Goal: Task Accomplishment & Management: Use online tool/utility

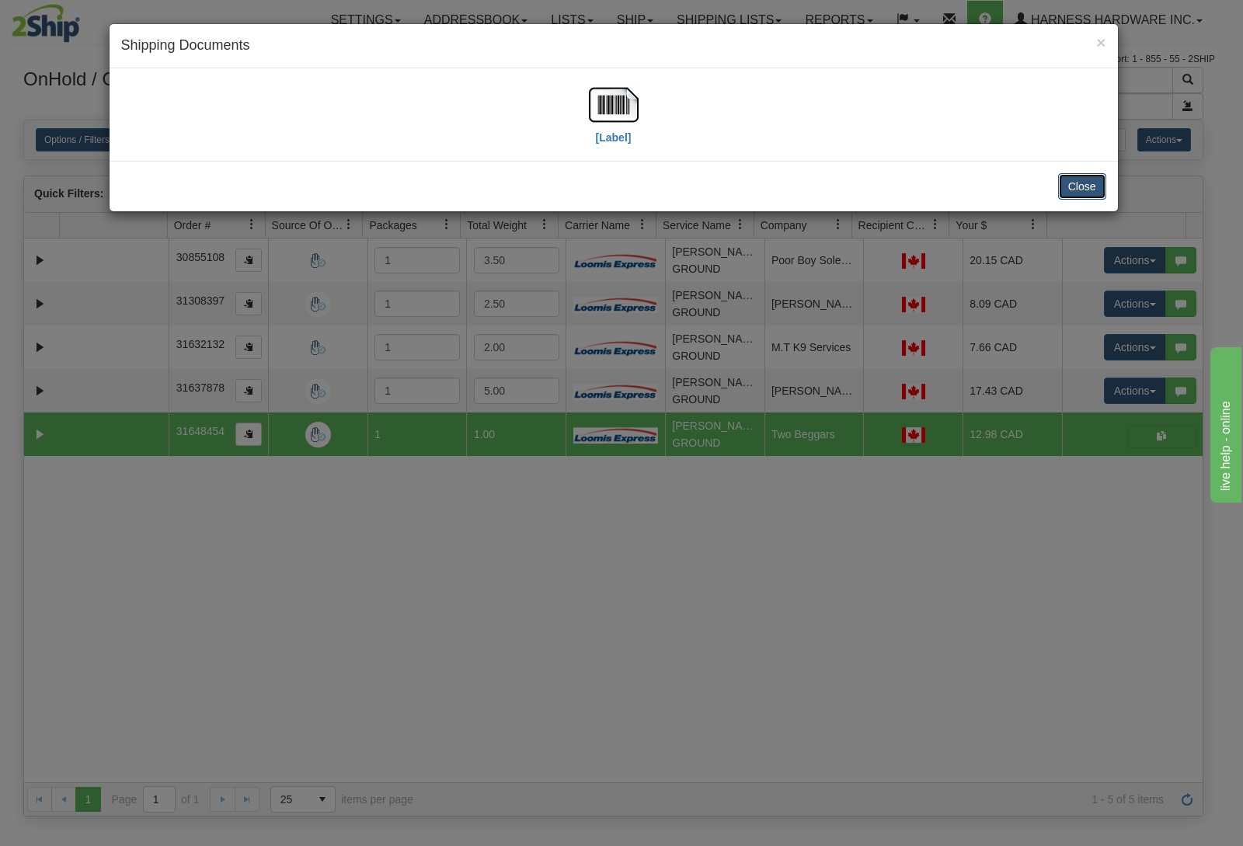
click at [1061, 194] on button "Close" at bounding box center [1082, 186] width 48 height 26
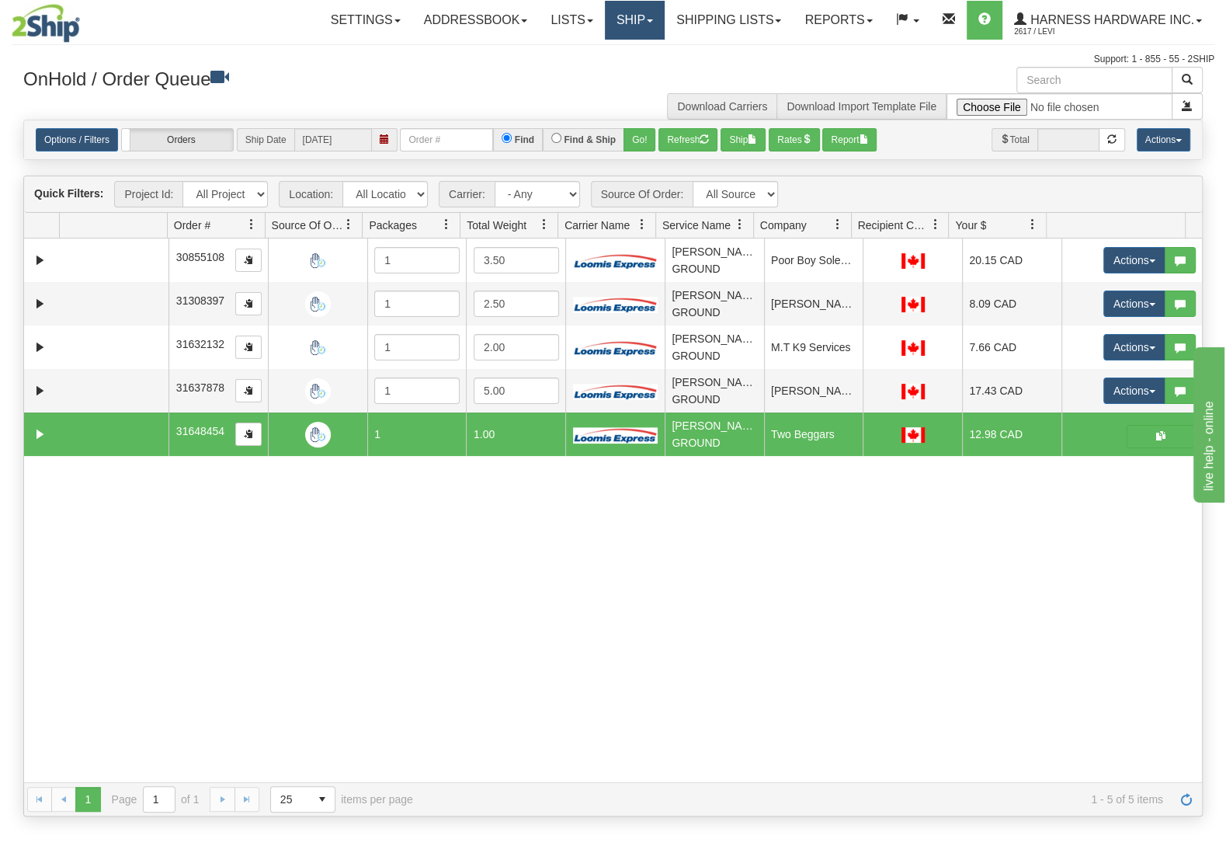
click at [610, 19] on link "Ship" at bounding box center [635, 20] width 60 height 39
click at [585, 57] on span "Ship Screen" at bounding box center [568, 54] width 59 height 12
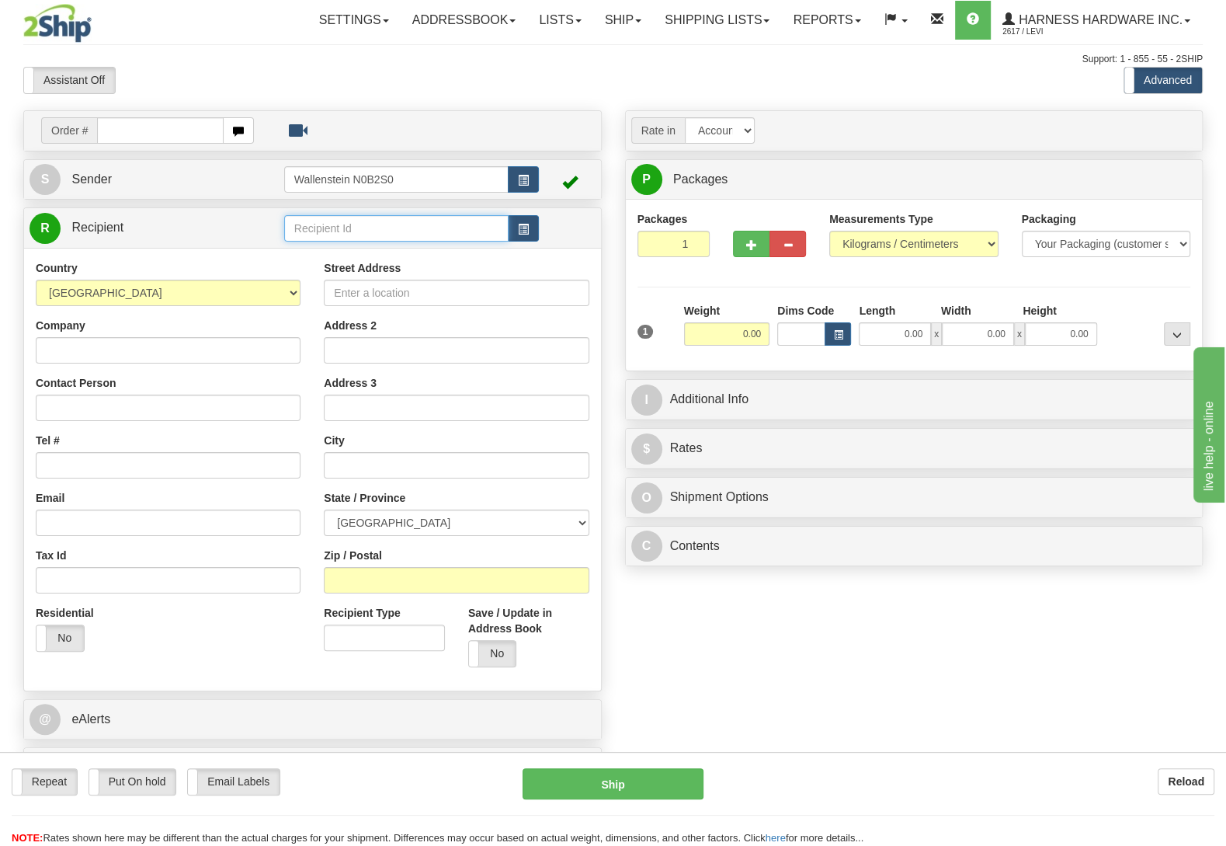
click at [381, 230] on input "text" at bounding box center [396, 228] width 224 height 26
type input "foucl"
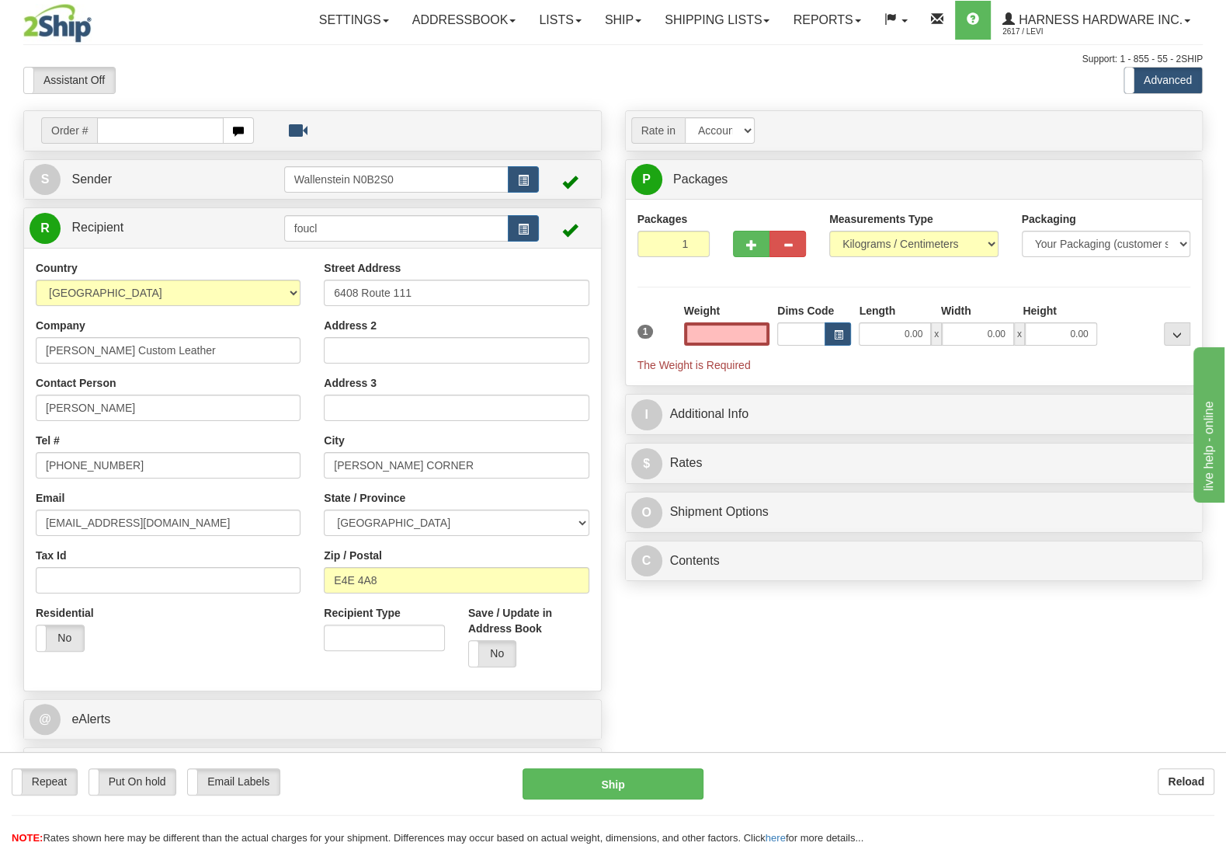
type input "0.00"
drag, startPoint x: 159, startPoint y: 354, endPoint x: 0, endPoint y: 338, distance: 160.0
click at [36, 338] on input "Foulger's Custom Leather" at bounding box center [168, 350] width 265 height 26
paste input "Rafter RT"
type input "Rafter RT Leather"
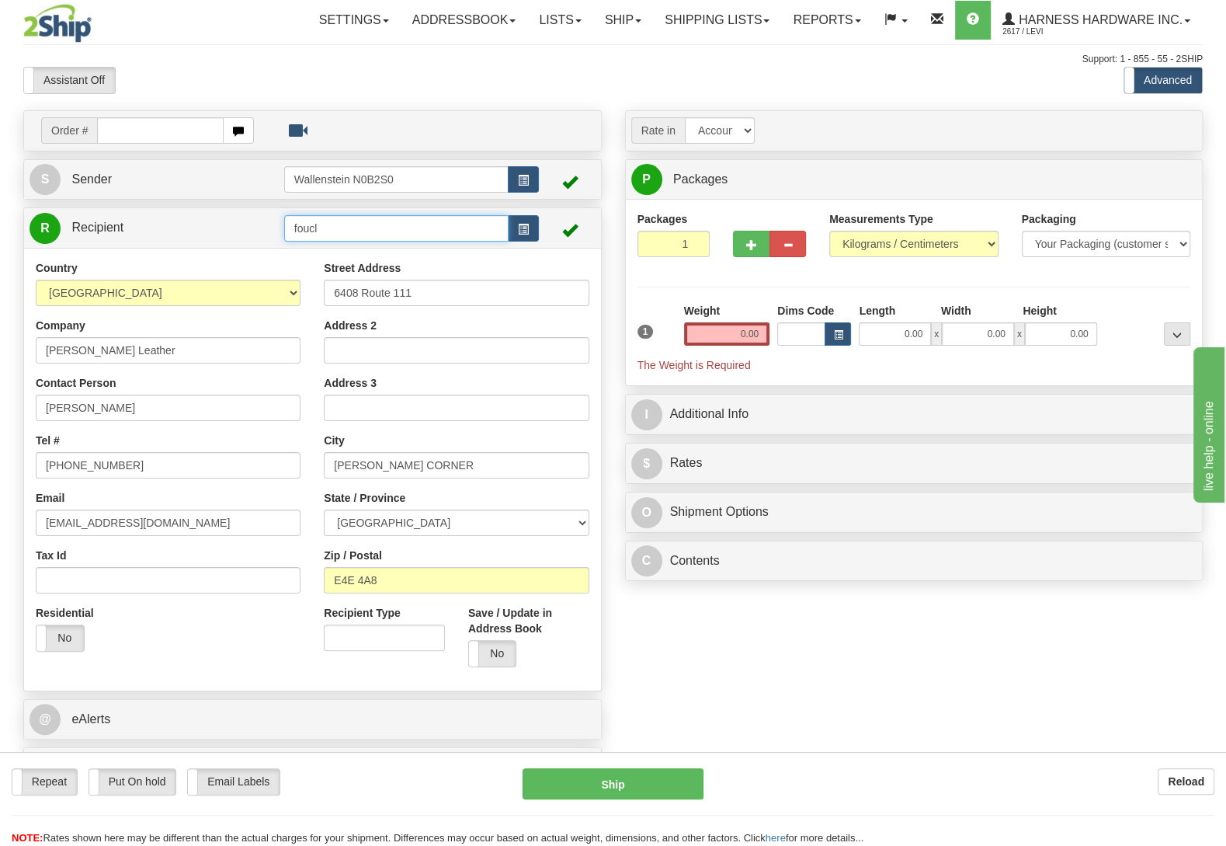
drag, startPoint x: 323, startPoint y: 229, endPoint x: 186, endPoint y: 228, distance: 136.7
click at [284, 228] on input "foucl" at bounding box center [396, 228] width 224 height 26
type input "F"
type input "RAFR"
drag, startPoint x: 718, startPoint y: 332, endPoint x: 877, endPoint y: 345, distance: 158.9
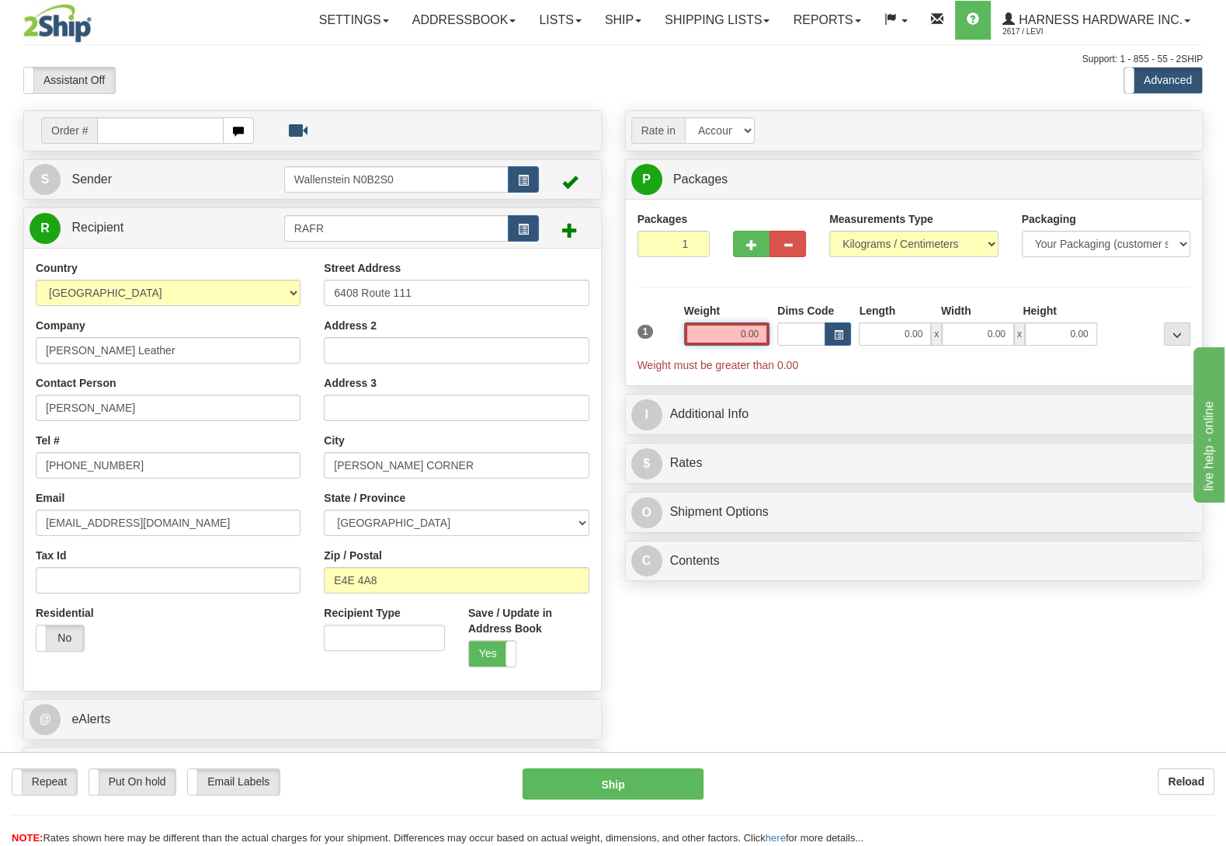
click at [770, 345] on input "0.00" at bounding box center [726, 333] width 85 height 23
type input "0.50"
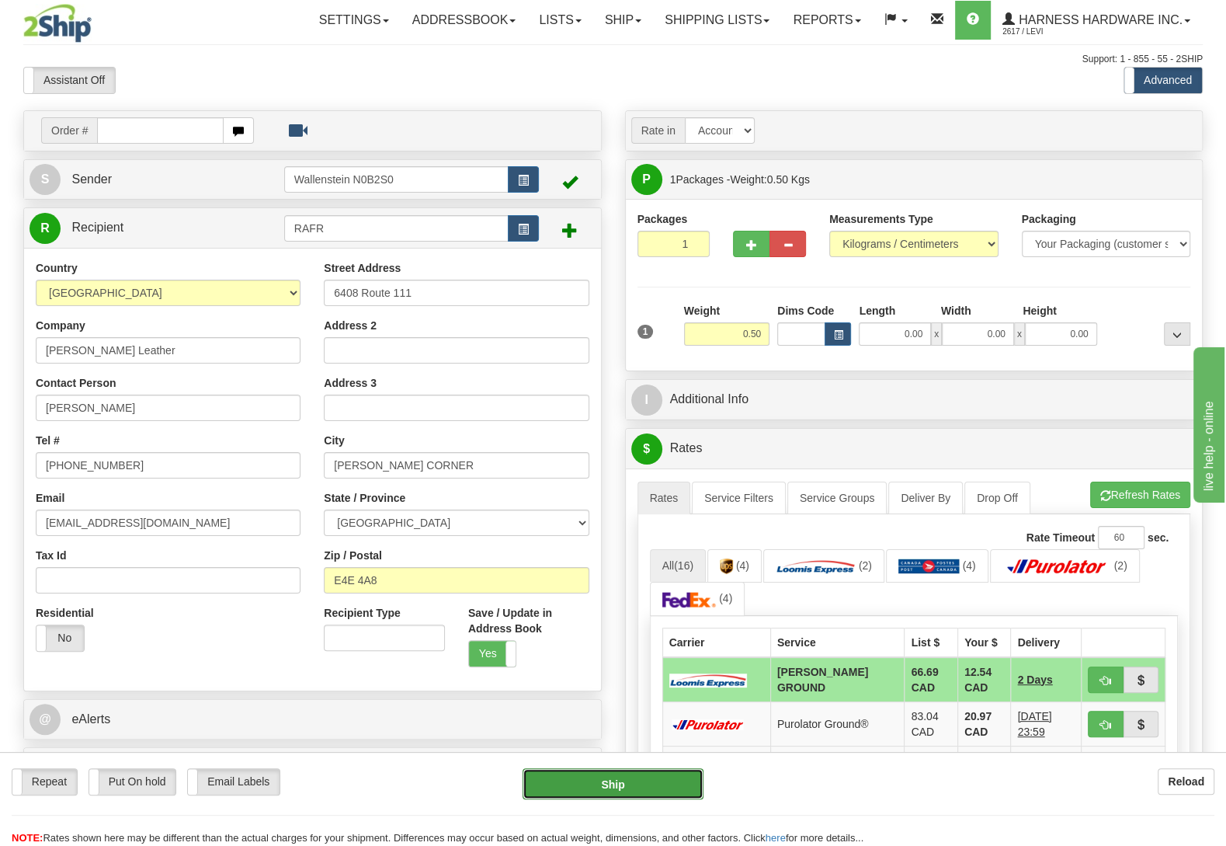
click at [641, 777] on button "Ship" at bounding box center [613, 783] width 181 height 31
type input "DD"
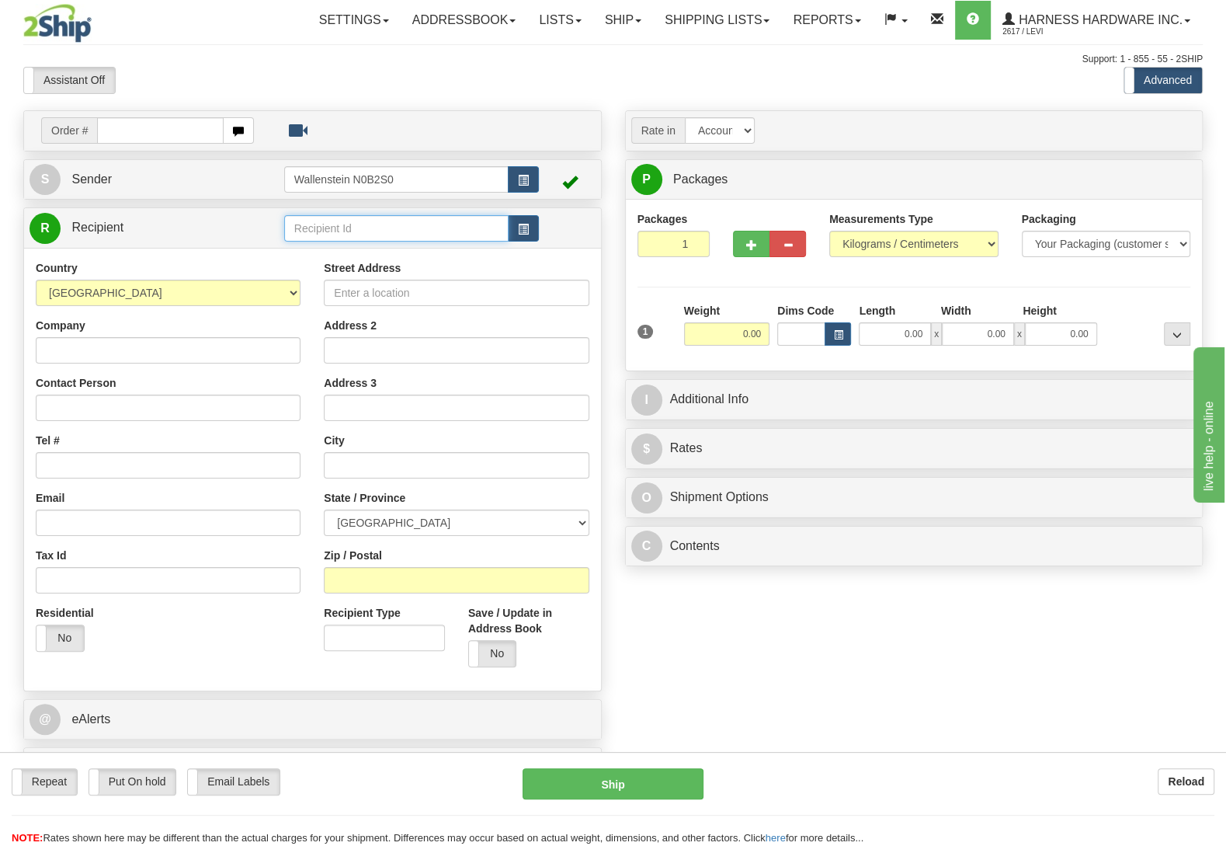
click at [356, 233] on input "text" at bounding box center [396, 228] width 224 height 26
type input "wesg"
type input "11"
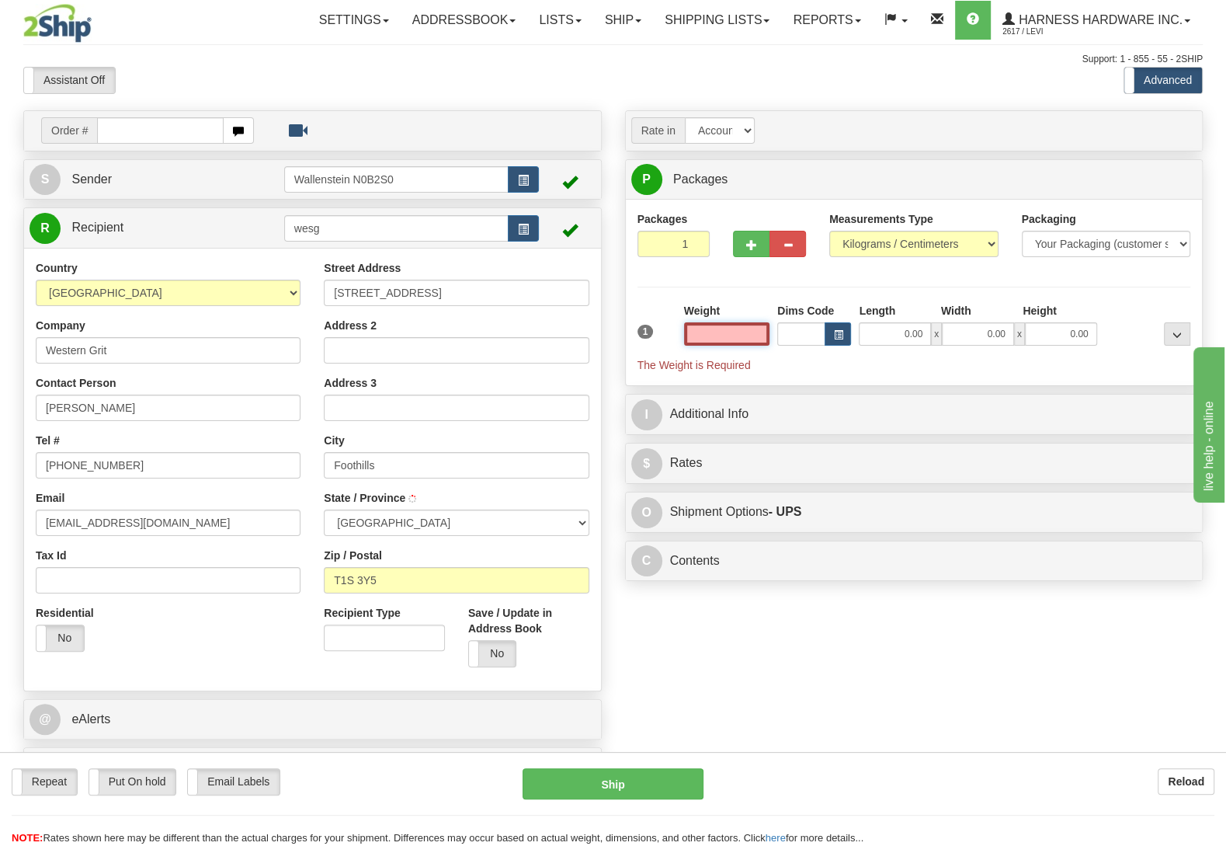
type input "FOOTHILLS"
type input "4.00"
type input "11"
